Goal: Task Accomplishment & Management: Use online tool/utility

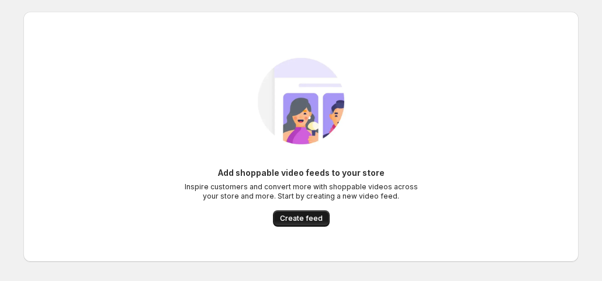
click at [304, 220] on span "Create feed" at bounding box center [301, 218] width 43 height 9
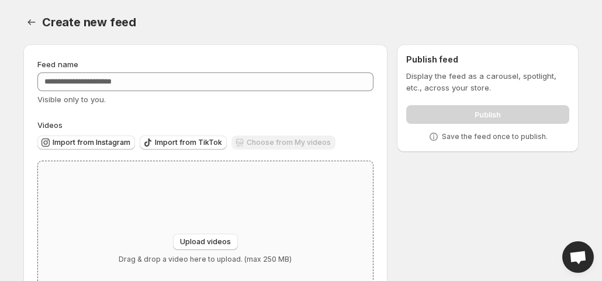
scroll to position [84, 0]
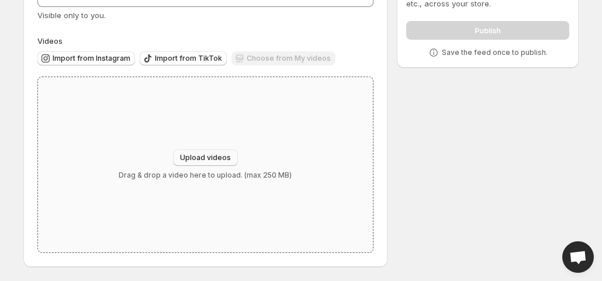
click at [207, 158] on span "Upload videos" at bounding box center [205, 157] width 51 height 9
type input "**********"
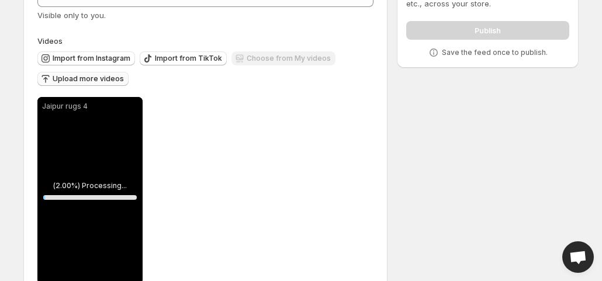
click at [77, 77] on span "Upload more videos" at bounding box center [88, 78] width 71 height 9
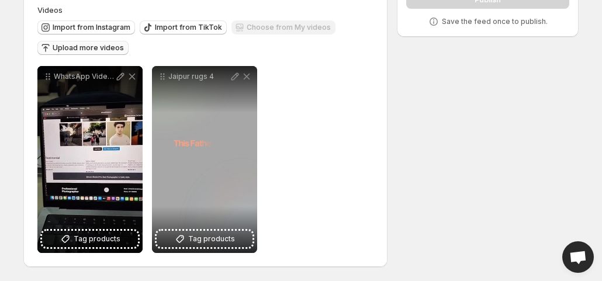
scroll to position [0, 0]
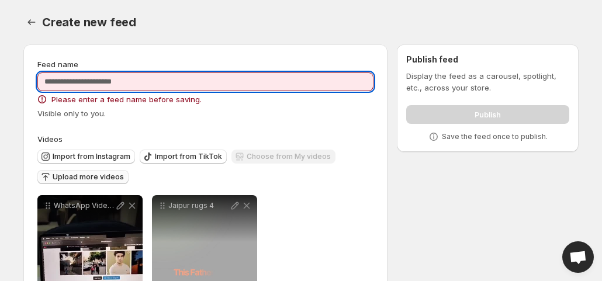
click at [130, 81] on input "Feed name" at bounding box center [205, 82] width 336 height 19
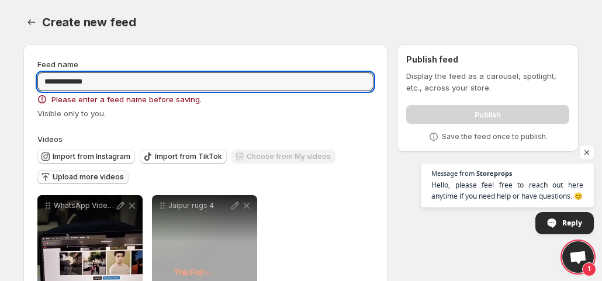
type input "**********"
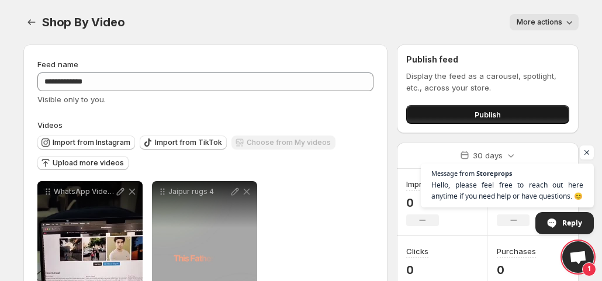
click at [494, 107] on button "Publish" at bounding box center [487, 114] width 163 height 19
click at [459, 113] on button "Publish" at bounding box center [487, 114] width 163 height 19
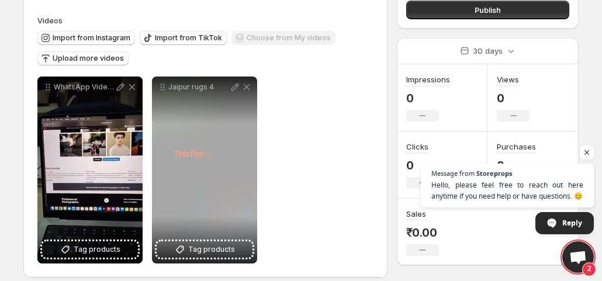
scroll to position [115, 0]
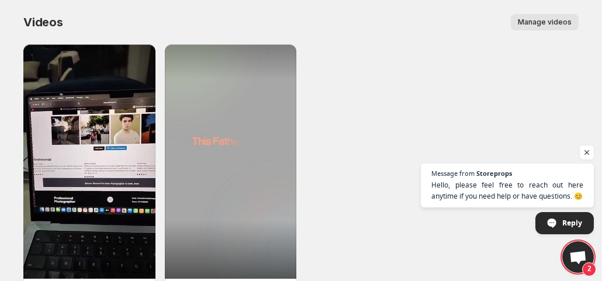
click at [548, 22] on span "Manage videos" at bounding box center [545, 22] width 54 height 9
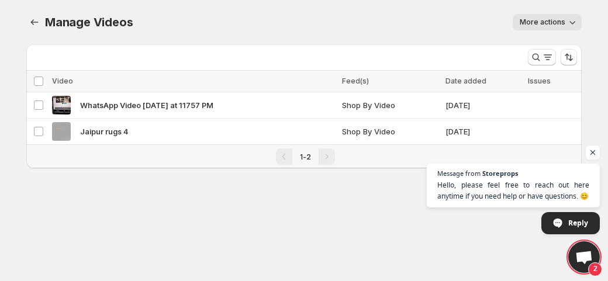
click at [554, 25] on span "More actions" at bounding box center [543, 22] width 46 height 9
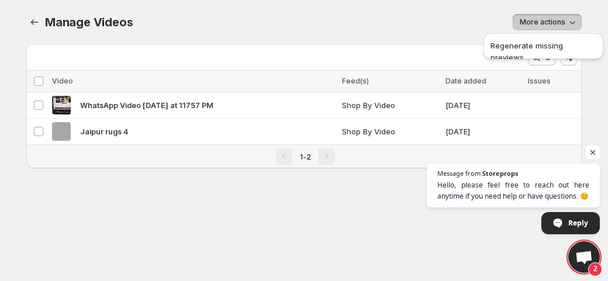
click at [554, 25] on span "More actions" at bounding box center [543, 22] width 46 height 9
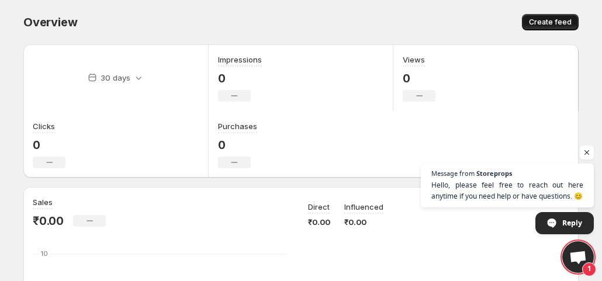
click at [559, 23] on span "Create feed" at bounding box center [550, 22] width 43 height 9
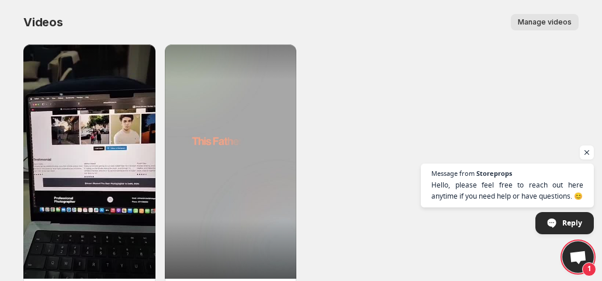
click at [539, 25] on span "Manage videos" at bounding box center [545, 22] width 54 height 9
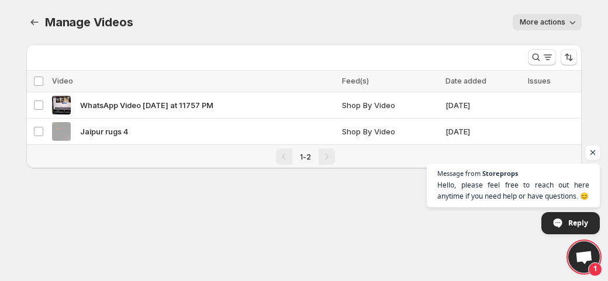
click at [591, 153] on span "Open chat" at bounding box center [593, 153] width 15 height 15
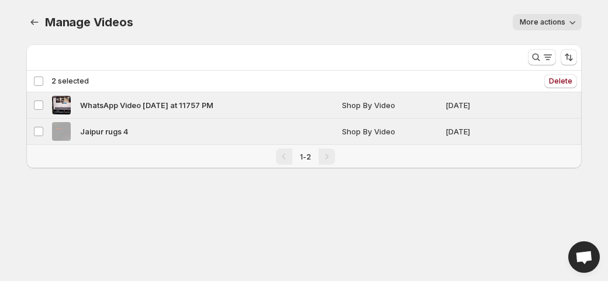
click at [563, 22] on span "More actions" at bounding box center [543, 22] width 46 height 9
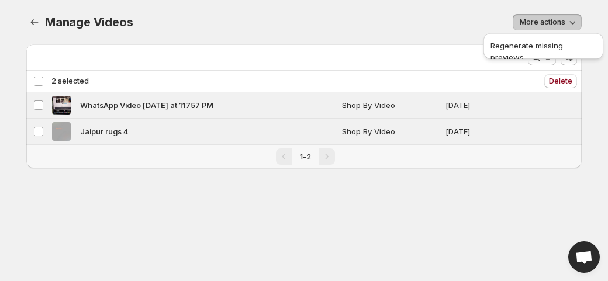
click at [532, 165] on div "1-2" at bounding box center [304, 156] width 556 height 23
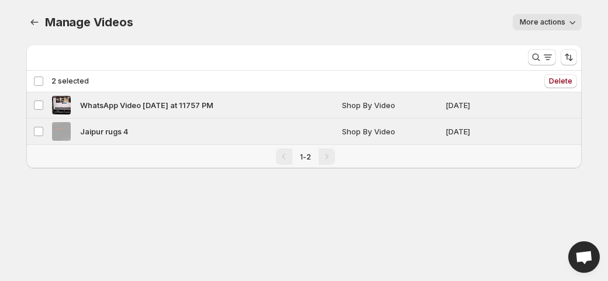
click at [37, 77] on div "Deselect all 2 videos 2 selected" at bounding box center [61, 81] width 56 height 11
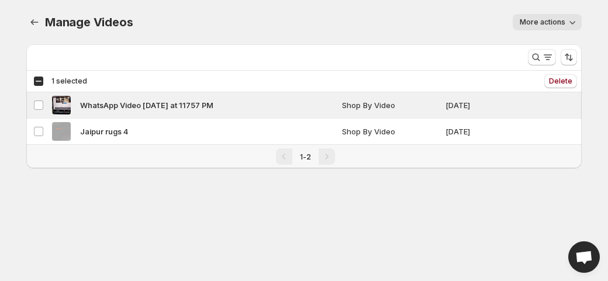
click at [39, 80] on div "Select all 2 videos 1 selected" at bounding box center [60, 81] width 54 height 11
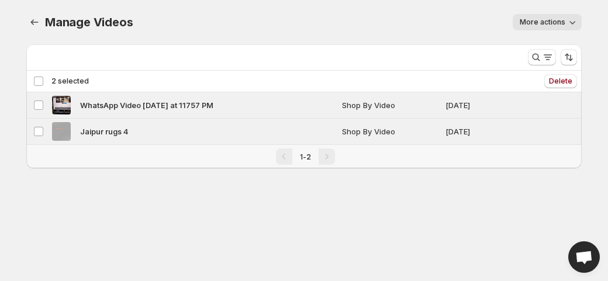
click at [46, 80] on div "Deselect all 2 videos 2 selected" at bounding box center [61, 81] width 56 height 11
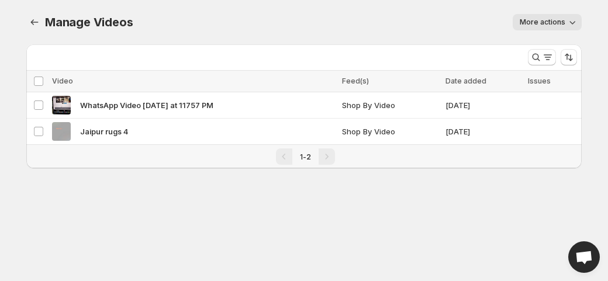
click at [308, 202] on body "Home Feeds Videos Subscription Settings Manage Videos. This page is ready Manag…" at bounding box center [304, 140] width 608 height 281
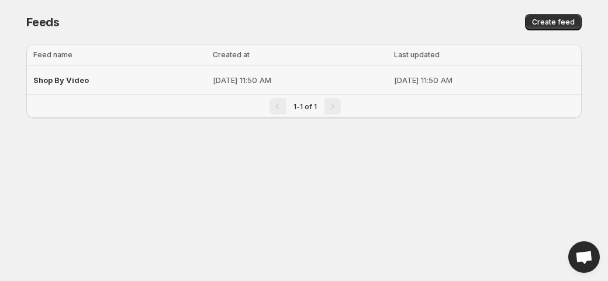
click at [73, 82] on span "Shop By Video" at bounding box center [61, 79] width 56 height 9
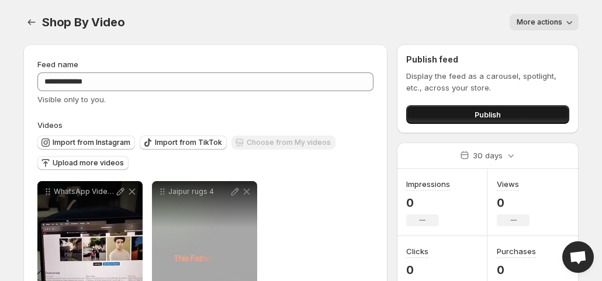
click at [475, 116] on span "Publish" at bounding box center [488, 115] width 26 height 12
